Goal: Check status: Check status

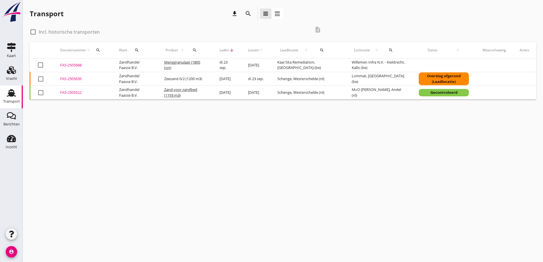
click at [74, 65] on div "FAS-2505688" at bounding box center [82, 65] width 45 height 6
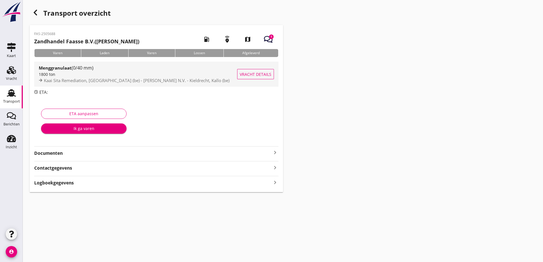
click at [251, 74] on span "Vracht details" at bounding box center [256, 74] width 32 height 6
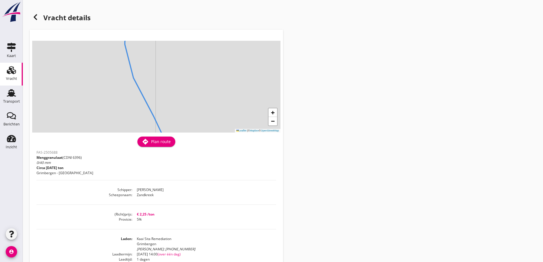
click at [187, 60] on div "+ − Leaflet | © Mapbox © OpenStreetMap" at bounding box center [156, 87] width 248 height 92
drag, startPoint x: 212, startPoint y: 131, endPoint x: 213, endPoint y: 137, distance: 6.3
click at [213, 137] on div "+ − Leaflet | © Mapbox © OpenStreetMap warning Het transport heeft al een afges…" at bounding box center [157, 200] width 254 height 340
click at [195, 153] on div "FAS-2505688 Menggranulaat (CDNI 6396) 0/40 mm Circa [DATE] ton Grimbergen - Kal…" at bounding box center [157, 164] width 240 height 31
drag, startPoint x: 162, startPoint y: 56, endPoint x: 179, endPoint y: 128, distance: 73.7
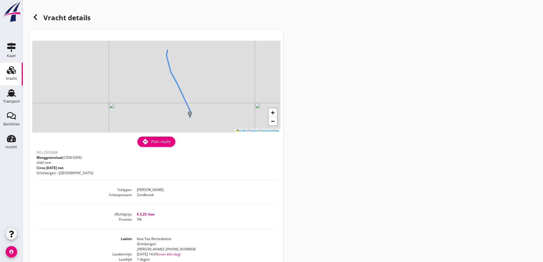
click at [178, 128] on div "+ − Leaflet | © Mapbox © OpenStreetMap" at bounding box center [156, 87] width 248 height 92
click at [183, 171] on div "FAS-2505688 Menggranulaat (CDNI 6396) 0/40 mm Circa [DATE] ton Grimbergen - Kal…" at bounding box center [157, 164] width 240 height 31
drag, startPoint x: 180, startPoint y: 76, endPoint x: 190, endPoint y: 116, distance: 41.6
click at [193, 118] on div "+ − Leaflet | © Mapbox © OpenStreetMap" at bounding box center [156, 87] width 248 height 92
drag, startPoint x: 188, startPoint y: 69, endPoint x: 187, endPoint y: 151, distance: 81.9
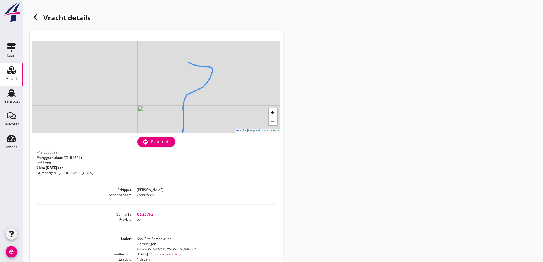
click at [187, 149] on div "+ − Leaflet | © Mapbox © OpenStreetMap warning Het transport heeft al een afges…" at bounding box center [157, 200] width 254 height 340
drag, startPoint x: 190, startPoint y: 83, endPoint x: 185, endPoint y: 81, distance: 5.6
click at [185, 81] on div "+ − Leaflet | © Mapbox © OpenStreetMap" at bounding box center [156, 87] width 248 height 92
click at [37, 17] on icon at bounding box center [35, 17] width 7 height 7
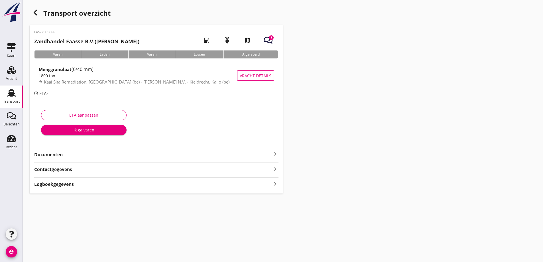
click at [51, 156] on strong "Documenten" at bounding box center [153, 154] width 238 height 7
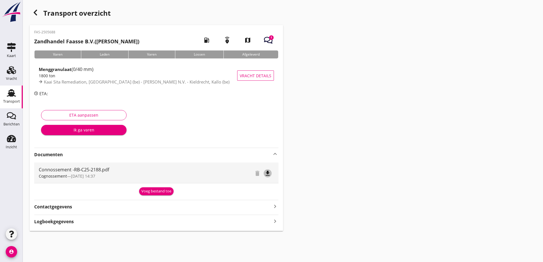
click at [269, 174] on icon "file_download" at bounding box center [267, 173] width 7 height 7
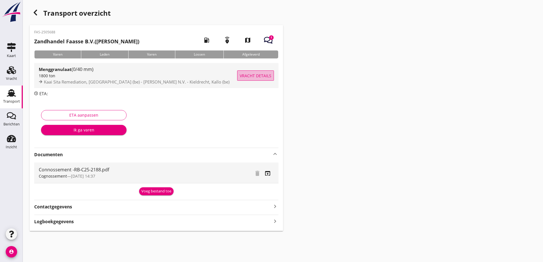
click at [250, 76] on span "Vracht details" at bounding box center [256, 76] width 32 height 6
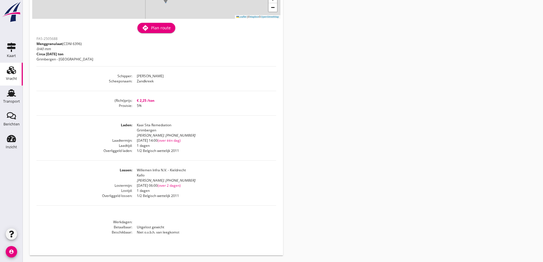
scroll to position [114, 0]
